Goal: Transaction & Acquisition: Purchase product/service

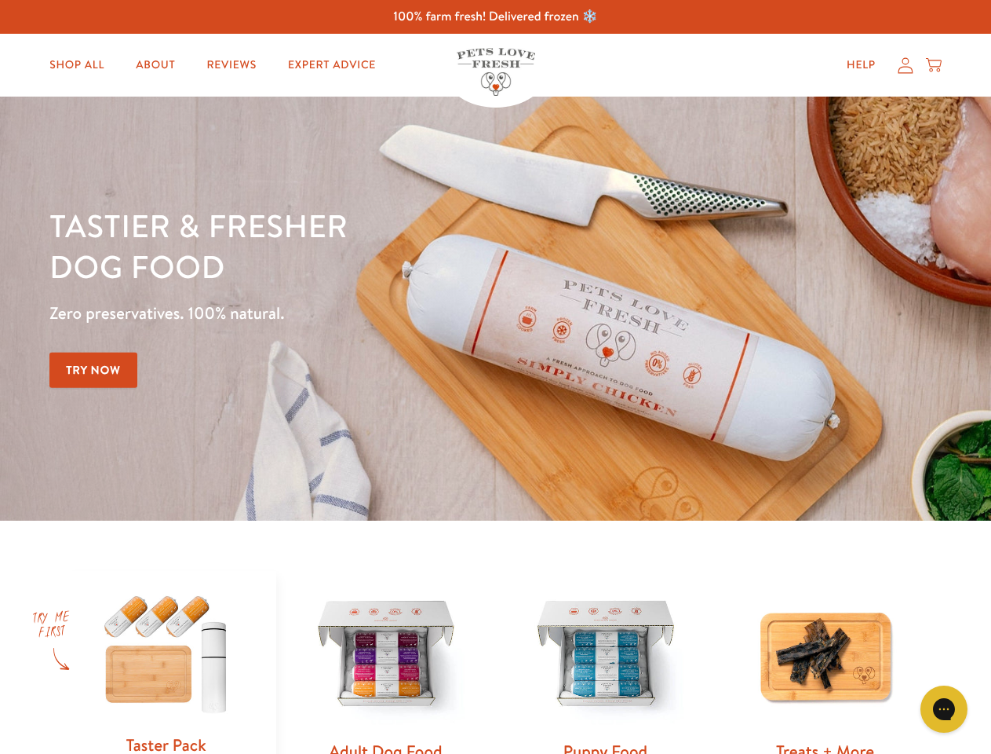
click at [495, 377] on div "Tastier & fresher dog food Zero preservatives. 100% natural. Try Now" at bounding box center [346, 308] width 595 height 207
click at [944, 709] on icon "Gorgias live chat" at bounding box center [943, 708] width 15 height 15
